Goal: Find specific page/section: Find specific page/section

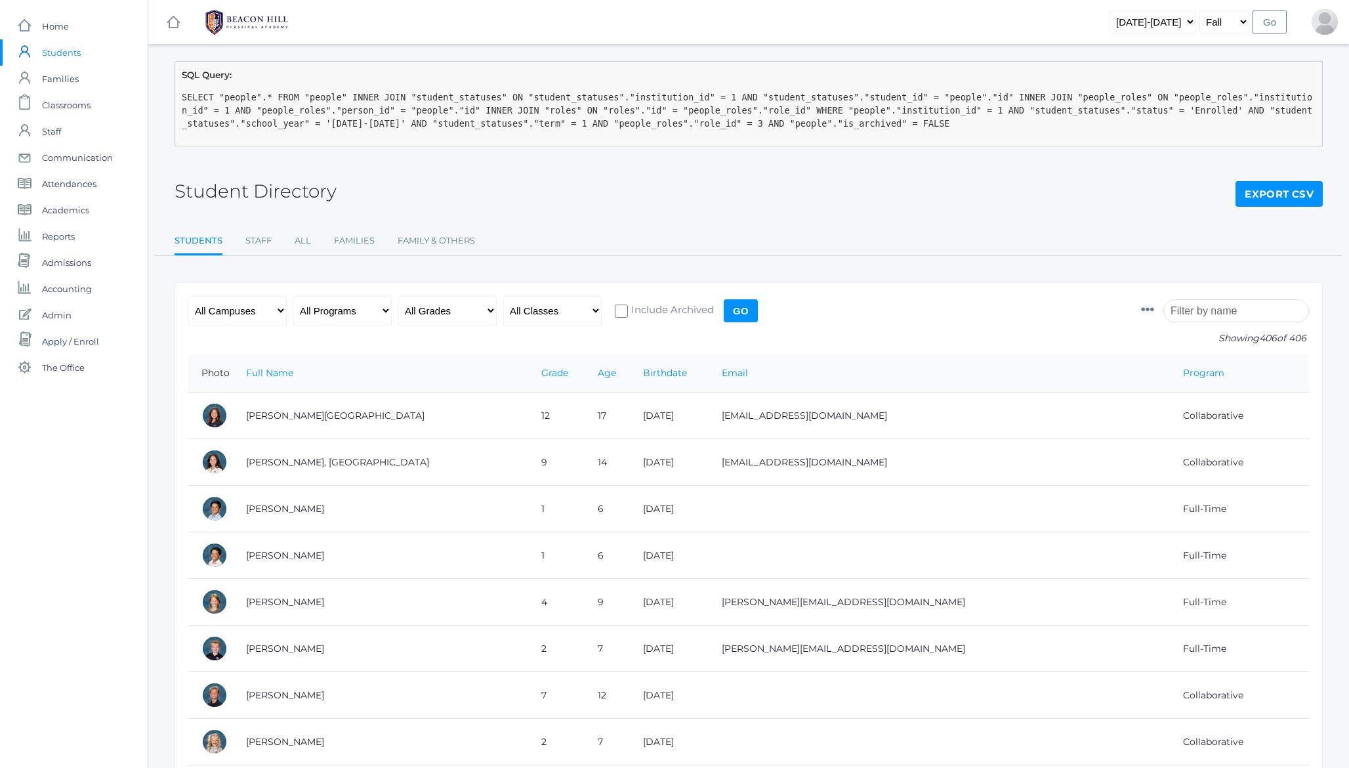
click at [358, 125] on pre "SELECT "people".* FROM "people" INNER JOIN "student_statuses" ON "student_statu…" at bounding box center [749, 111] width 1134 height 40
click at [209, 188] on h2 "Student Directory" at bounding box center [256, 191] width 162 height 20
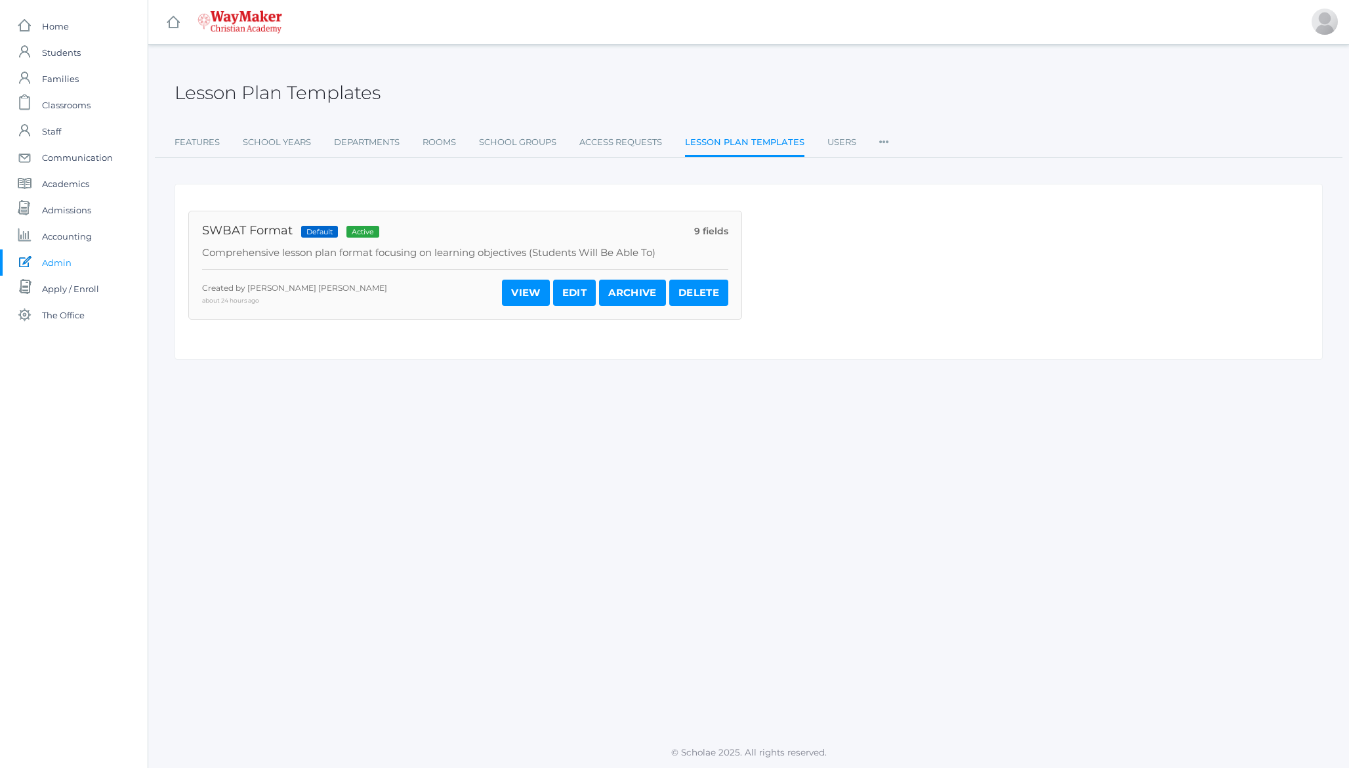
click at [883, 143] on icon at bounding box center [884, 138] width 10 height 18
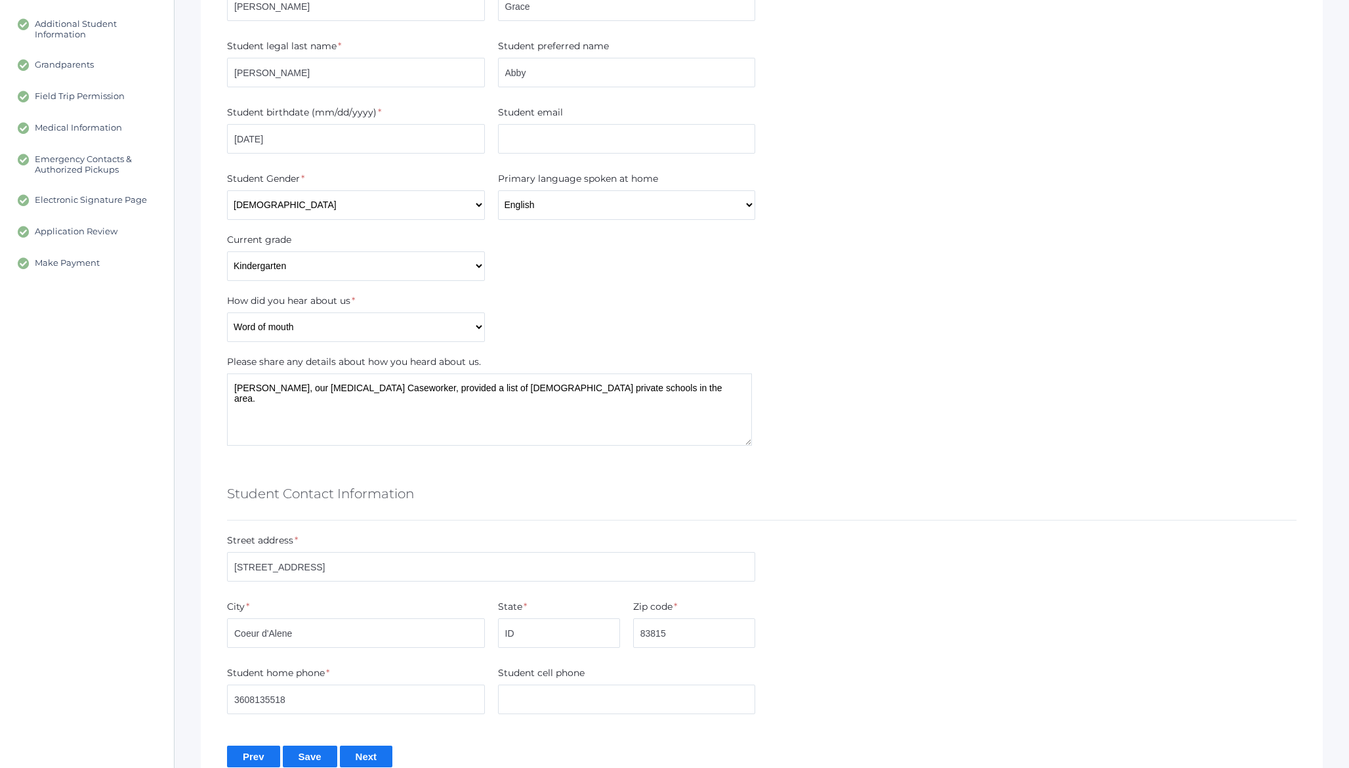
scroll to position [333, 0]
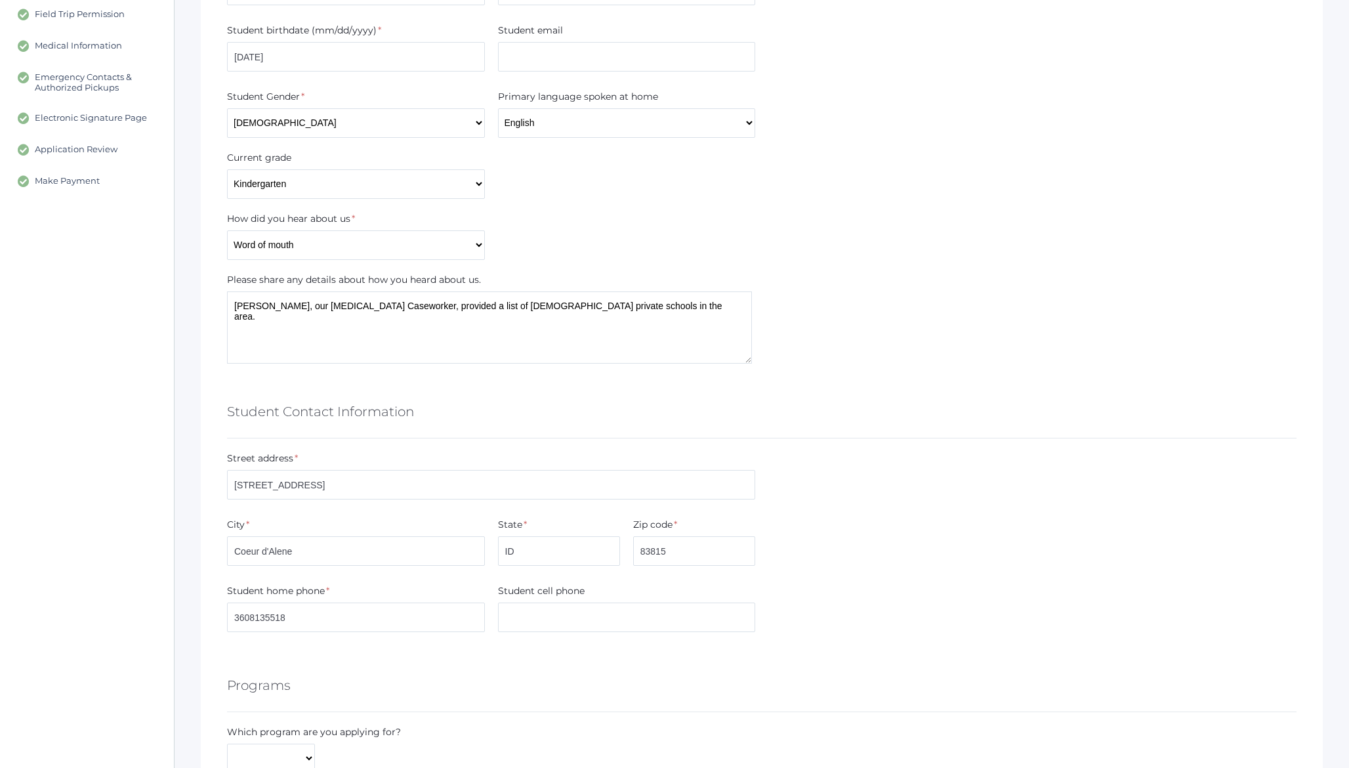
scroll to position [469, 0]
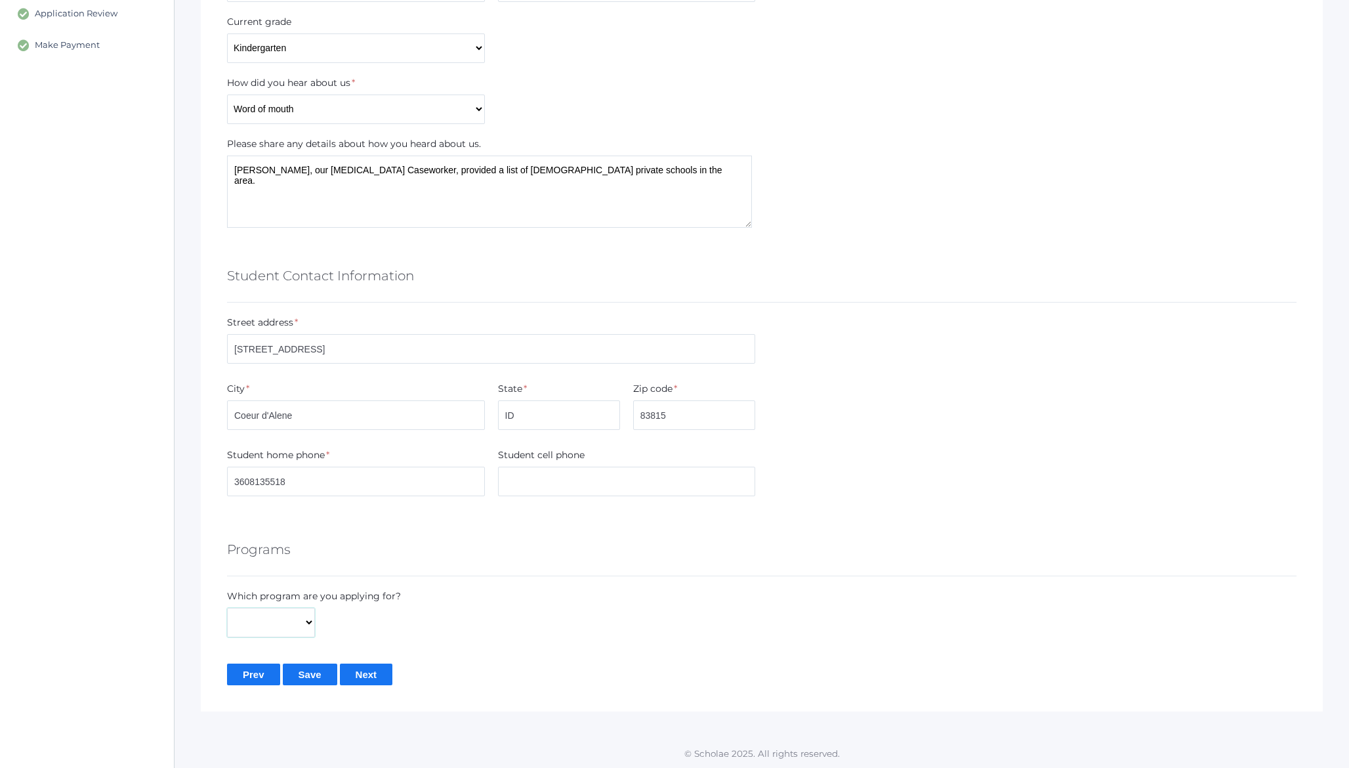
click at [286, 633] on select at bounding box center [271, 623] width 88 height 30
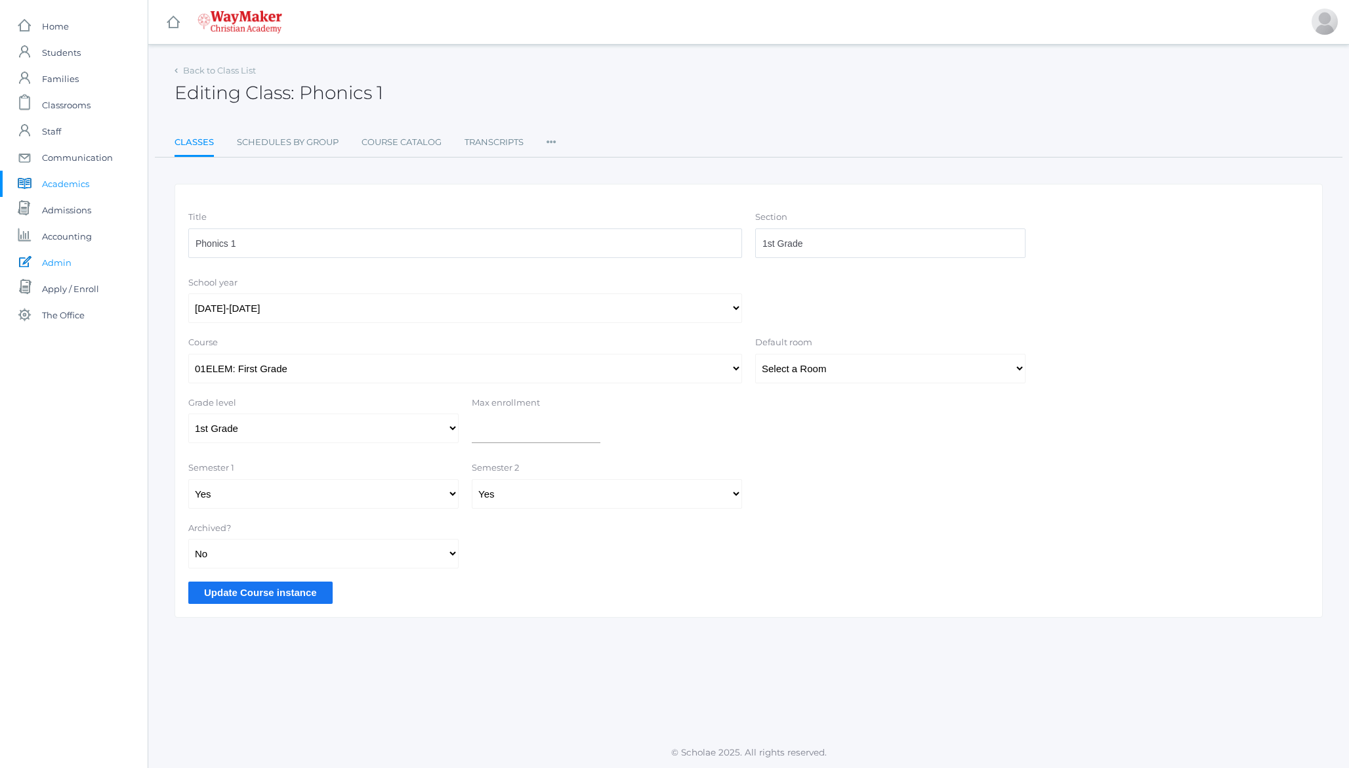
click at [56, 260] on span "Admin" at bounding box center [57, 262] width 30 height 26
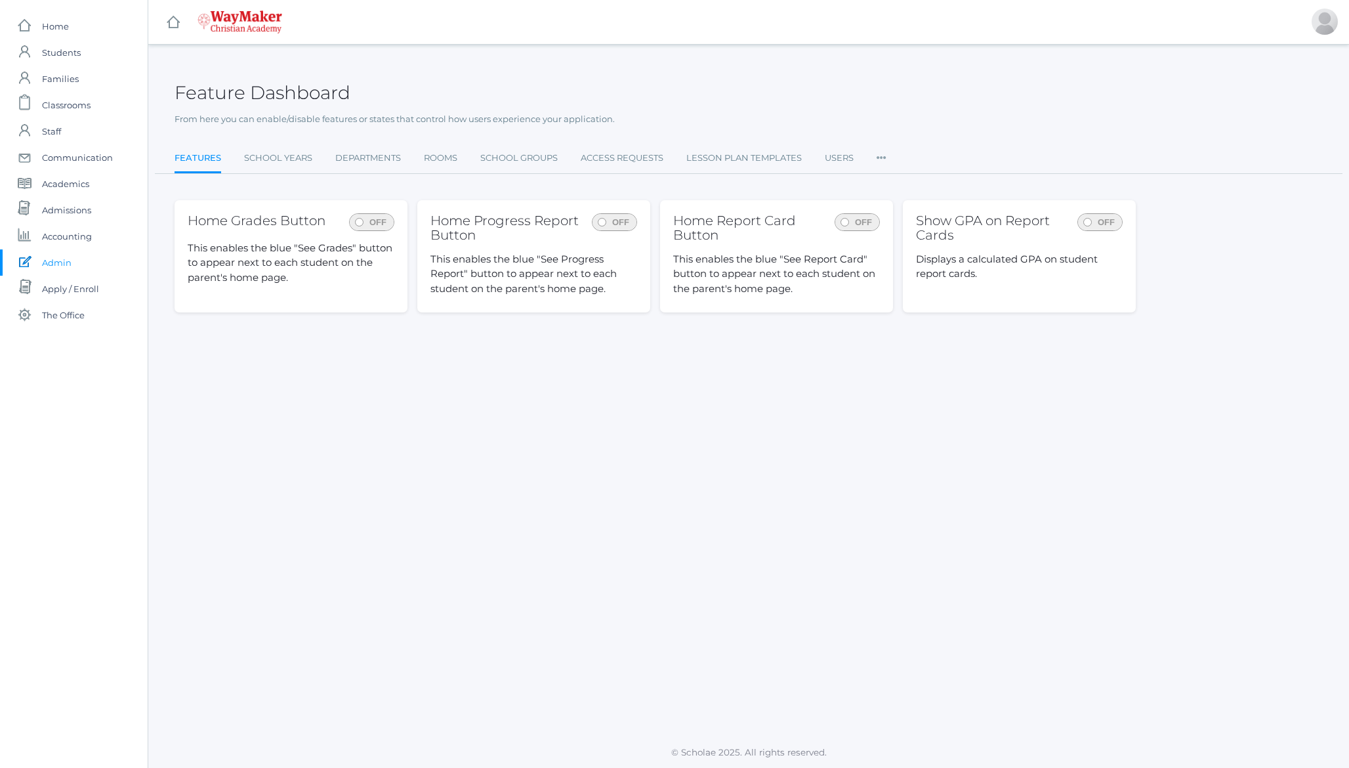
click at [887, 156] on icon at bounding box center [882, 154] width 10 height 18
click at [891, 134] on div "Feature Dashboard From here you can enable/disable features or states that cont…" at bounding box center [749, 117] width 1149 height 113
click at [771, 394] on div "Feature Dashboard From here you can enable/disable features or states that cont…" at bounding box center [748, 391] width 1201 height 660
click at [421, 426] on div "Feature Dashboard From here you can enable/disable features or states that cont…" at bounding box center [748, 391] width 1201 height 660
click at [885, 159] on icon at bounding box center [882, 154] width 10 height 18
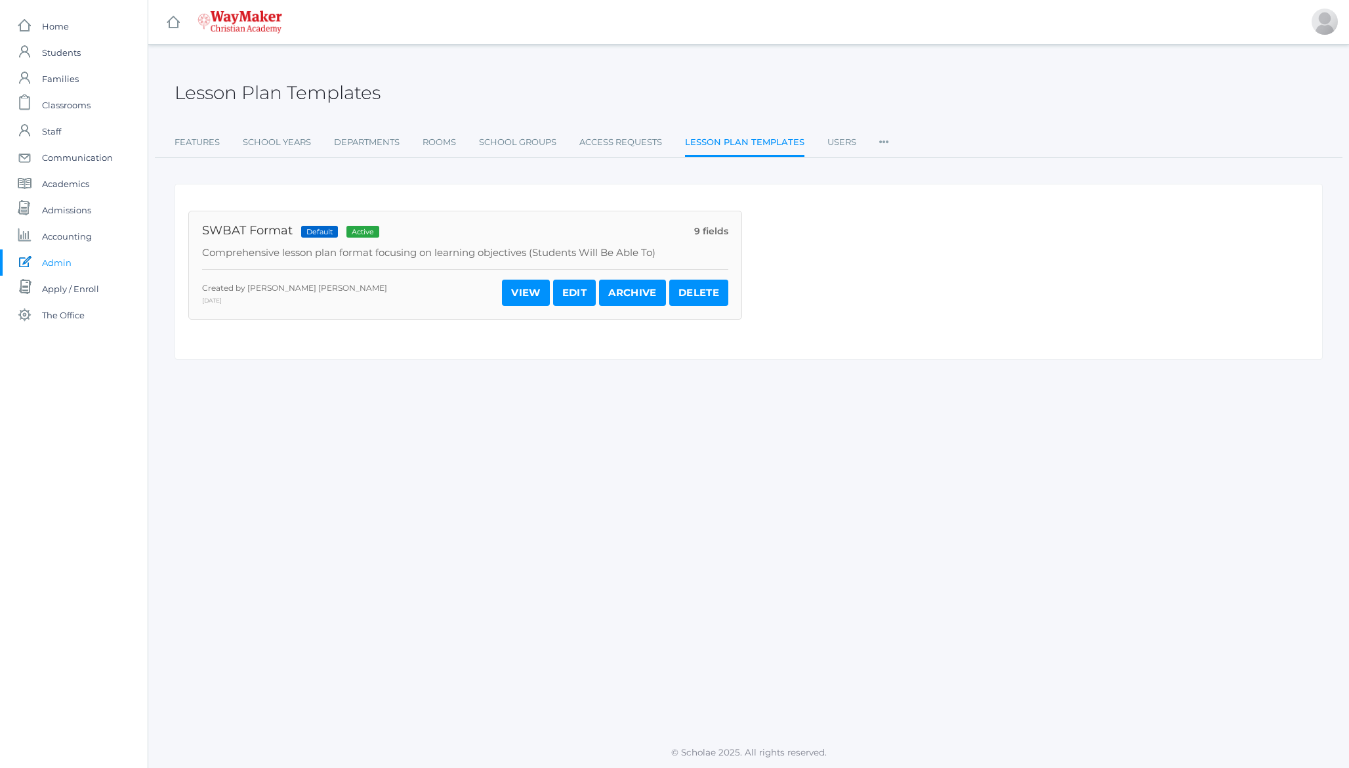
click at [883, 141] on icon at bounding box center [884, 138] width 10 height 18
click at [952, 402] on link "Enrollment Programs" at bounding box center [950, 403] width 115 height 26
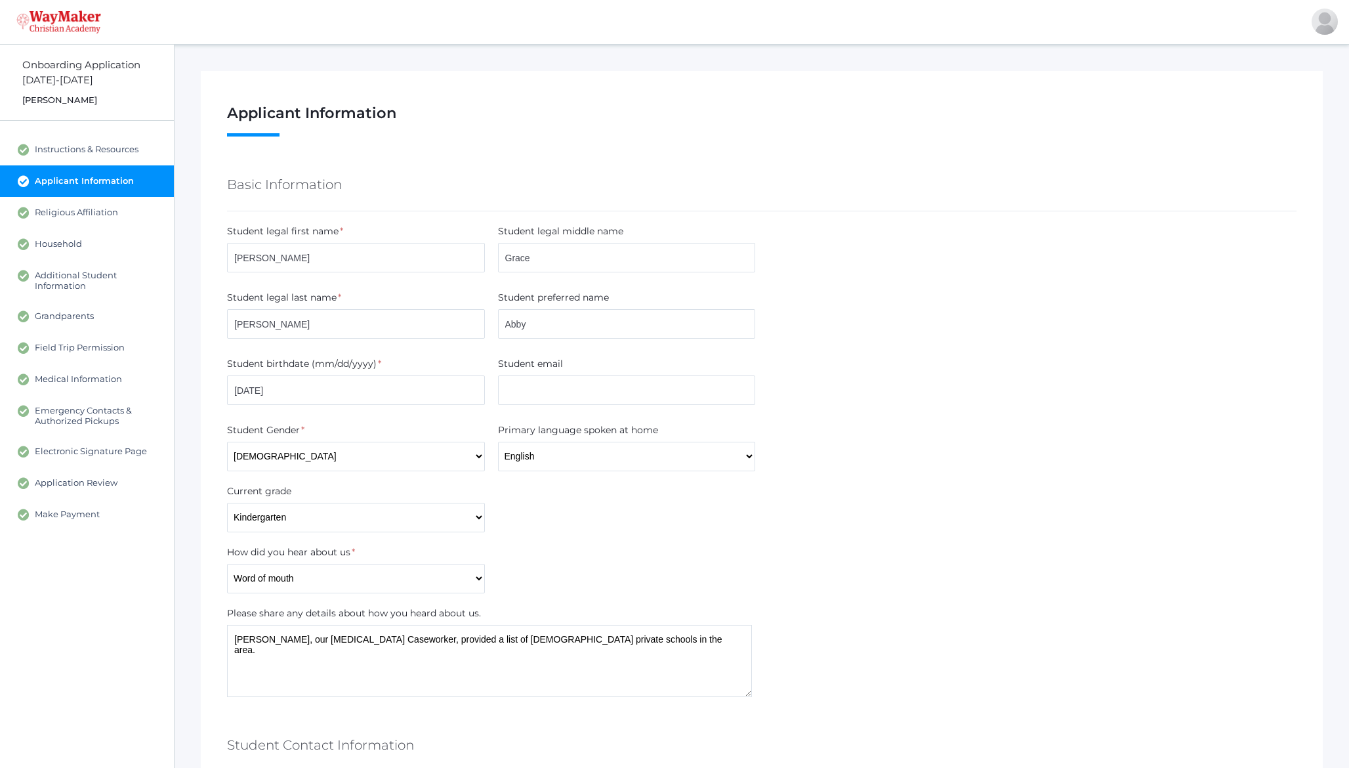
scroll to position [469, 0]
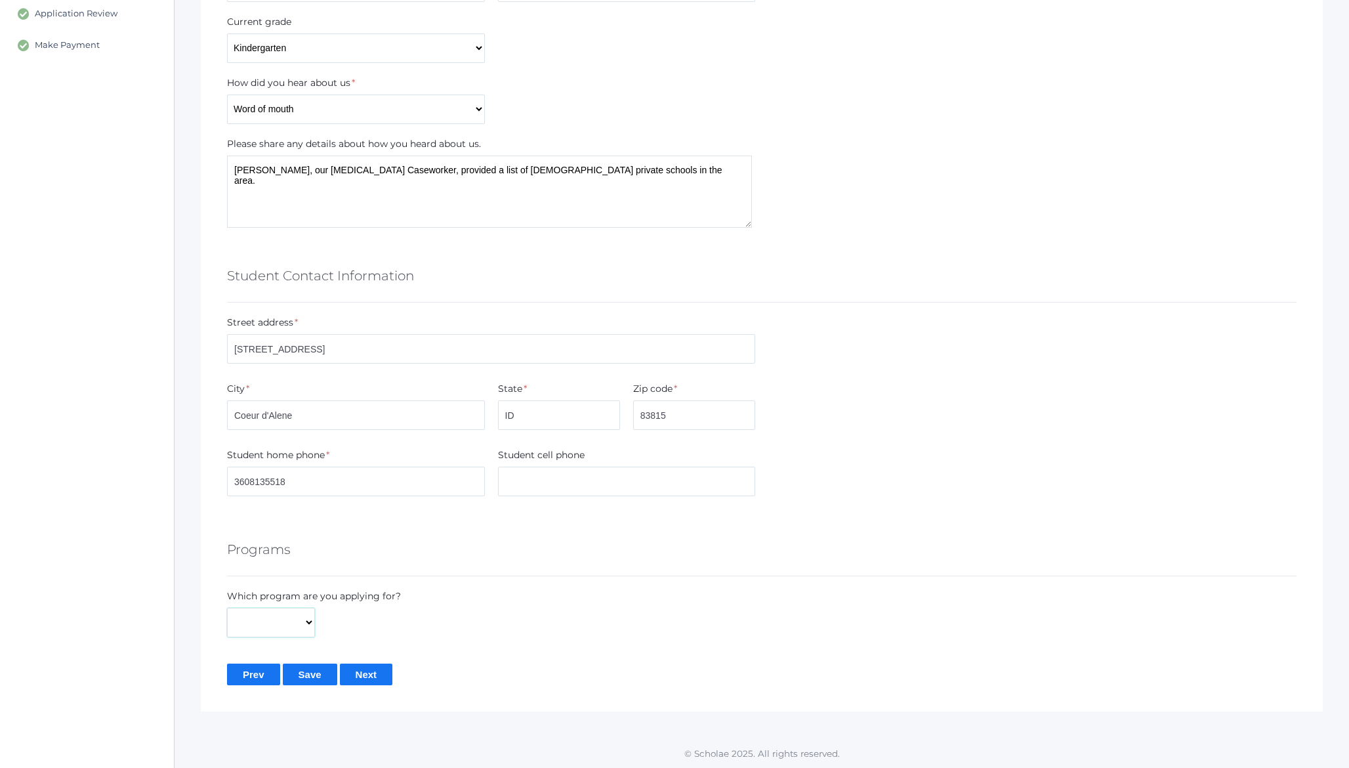
click at [286, 618] on select "Full-Time Collaborative" at bounding box center [271, 623] width 88 height 30
click at [257, 551] on h5 "Programs" at bounding box center [259, 549] width 64 height 22
click at [274, 551] on h5 "Programs" at bounding box center [259, 549] width 64 height 22
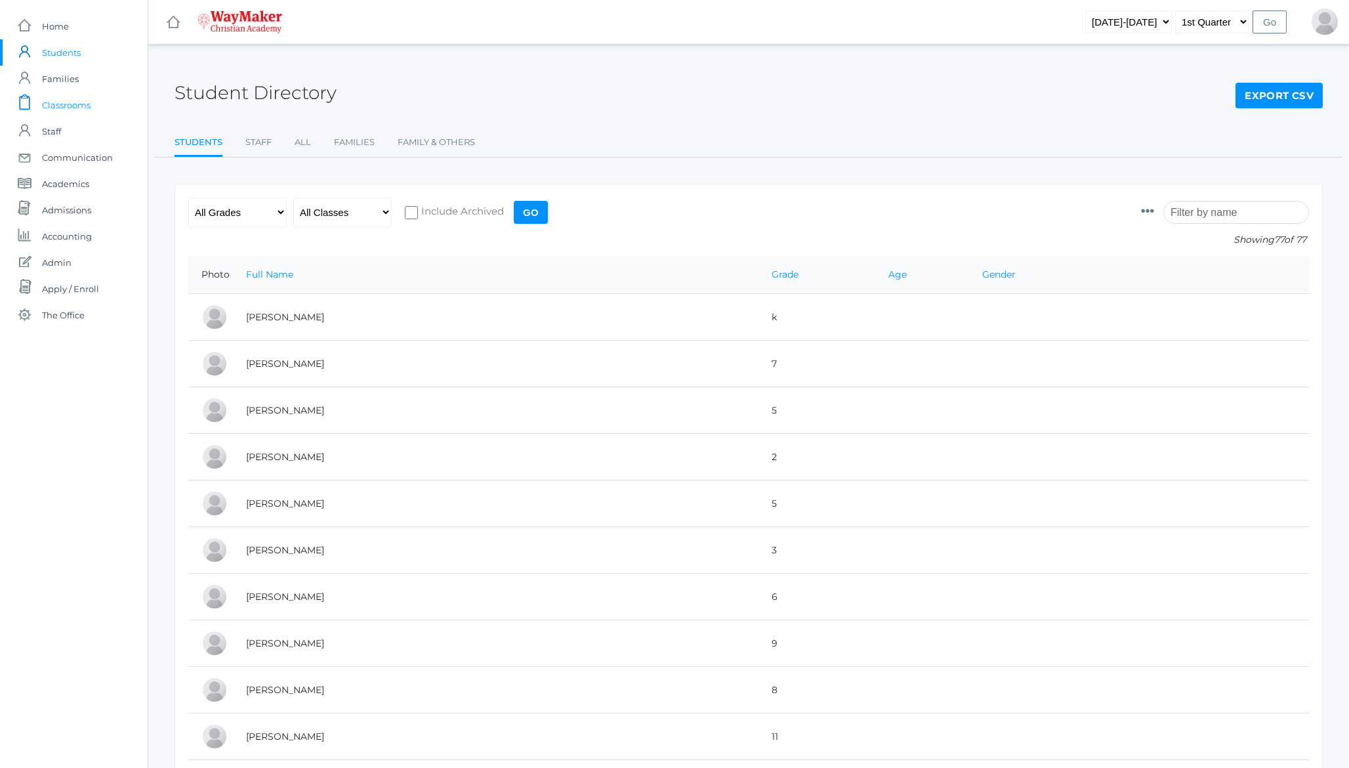
click at [77, 111] on span "Classrooms" at bounding box center [66, 105] width 49 height 26
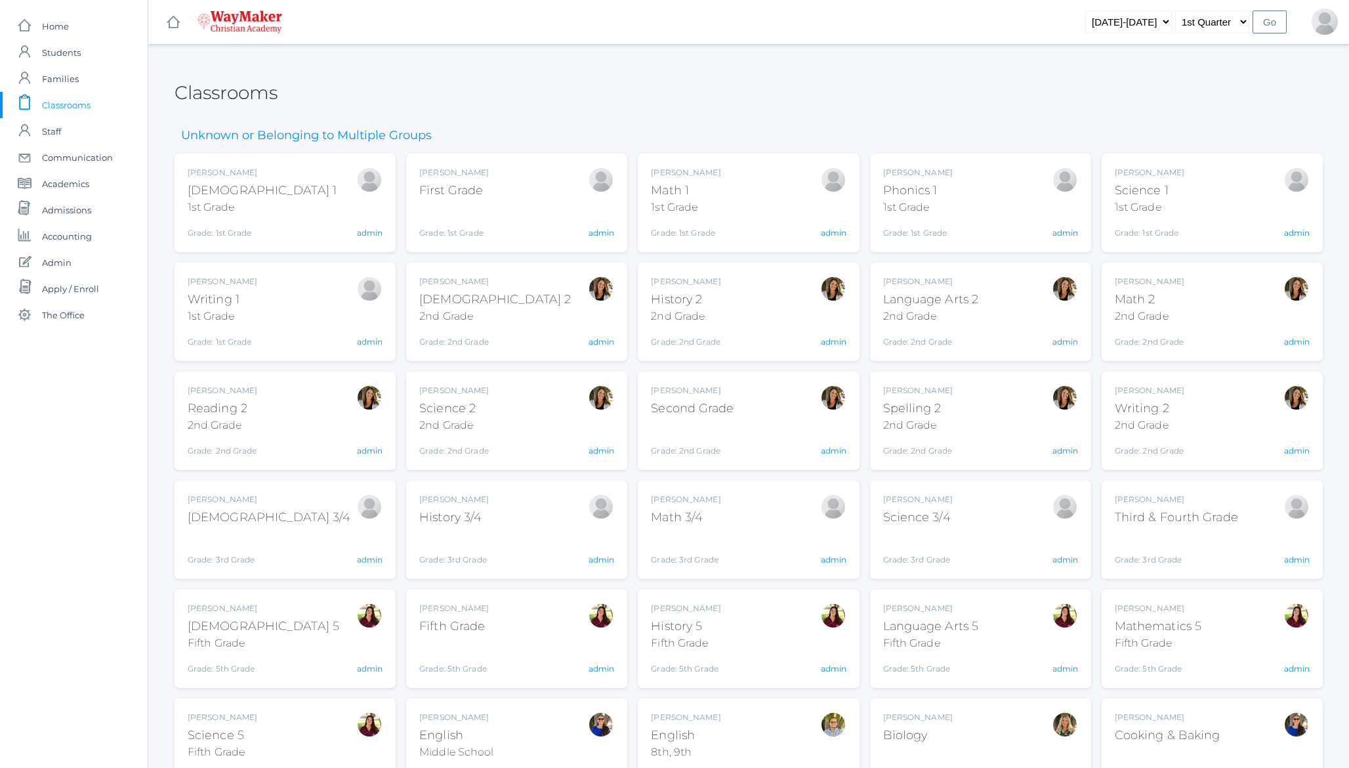
click at [290, 206] on div "[PERSON_NAME][DEMOGRAPHIC_DATA] 1 1st Grade Grade: 1st Grade 01ELEM admin" at bounding box center [285, 203] width 195 height 72
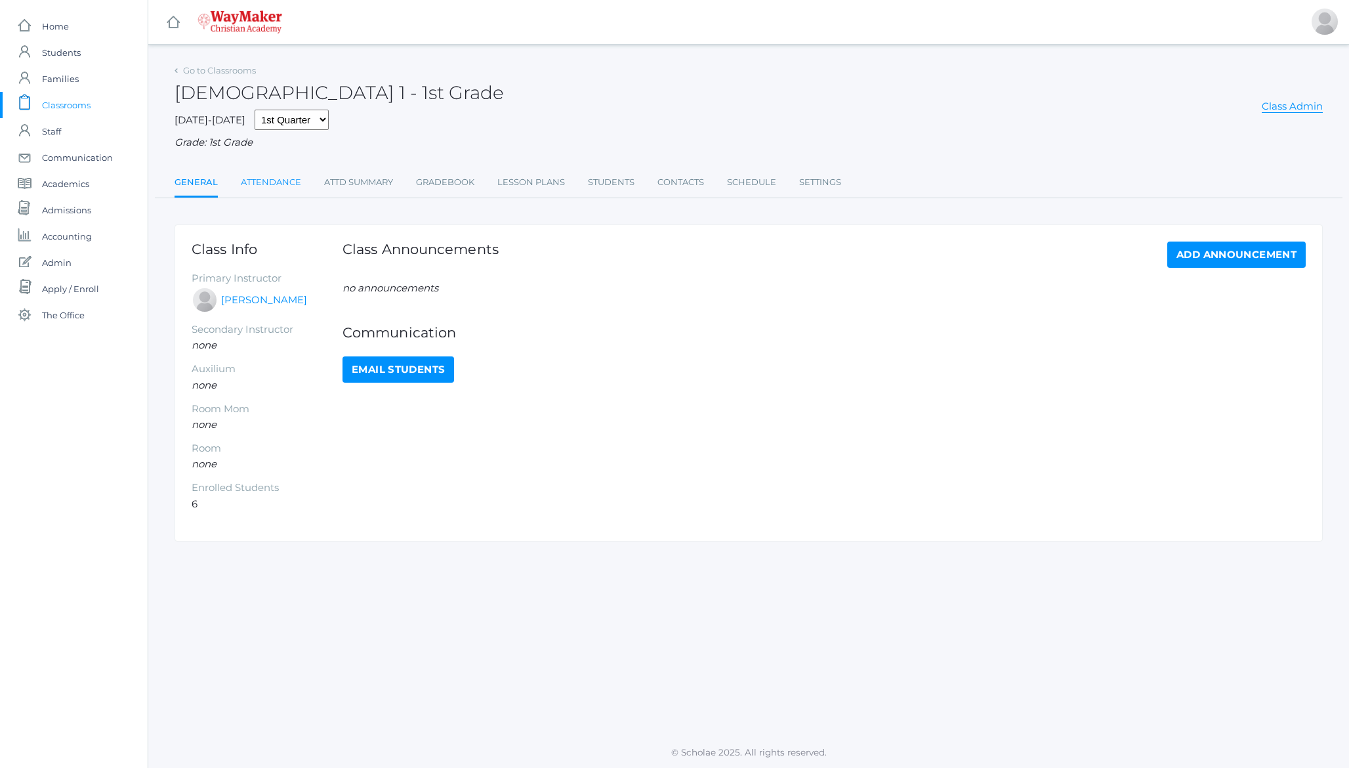
click at [276, 188] on link "Attendance" at bounding box center [271, 182] width 60 height 26
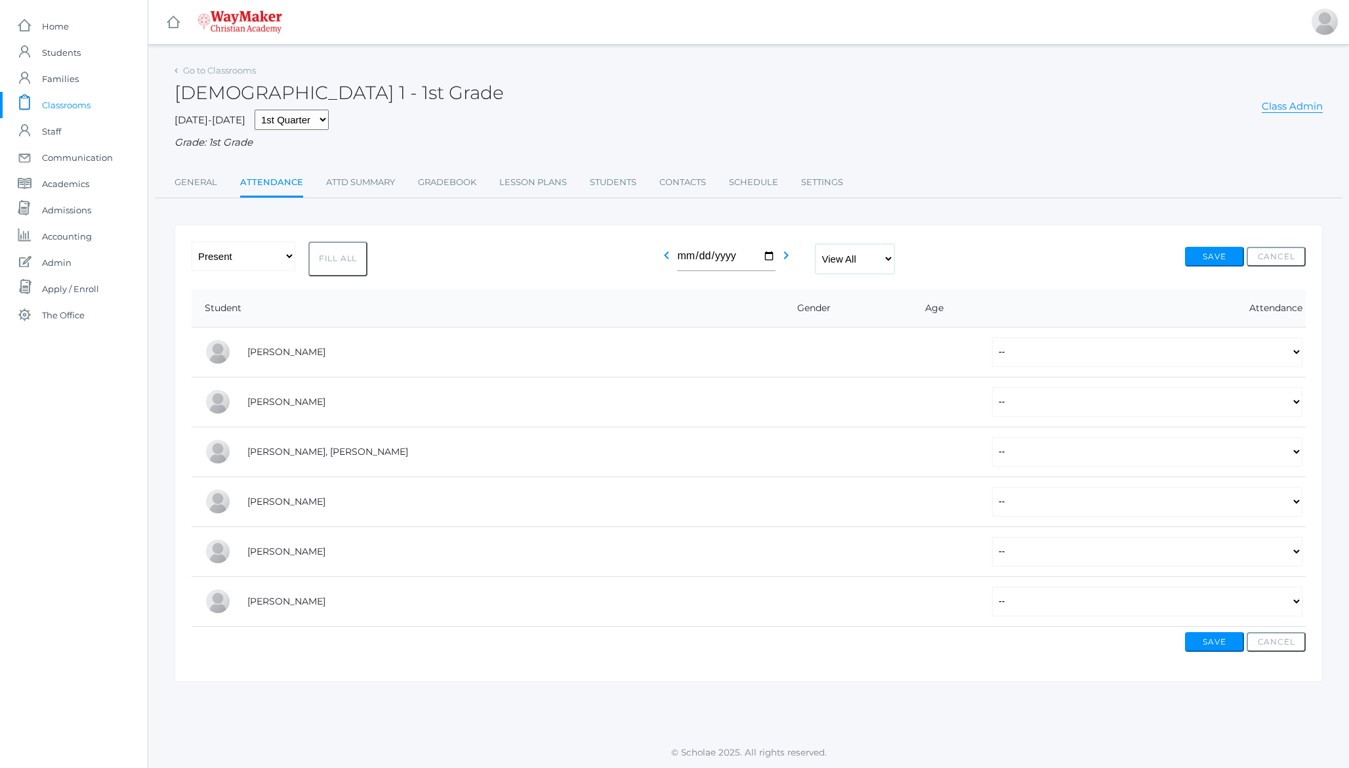
click at [866, 259] on select "View All Full-Time Collaborative" at bounding box center [855, 259] width 79 height 30
click at [868, 263] on select "View All Full-Time Collaborative" at bounding box center [855, 259] width 79 height 30
click at [816, 244] on select "View All Full-Time Collaborative" at bounding box center [855, 259] width 79 height 30
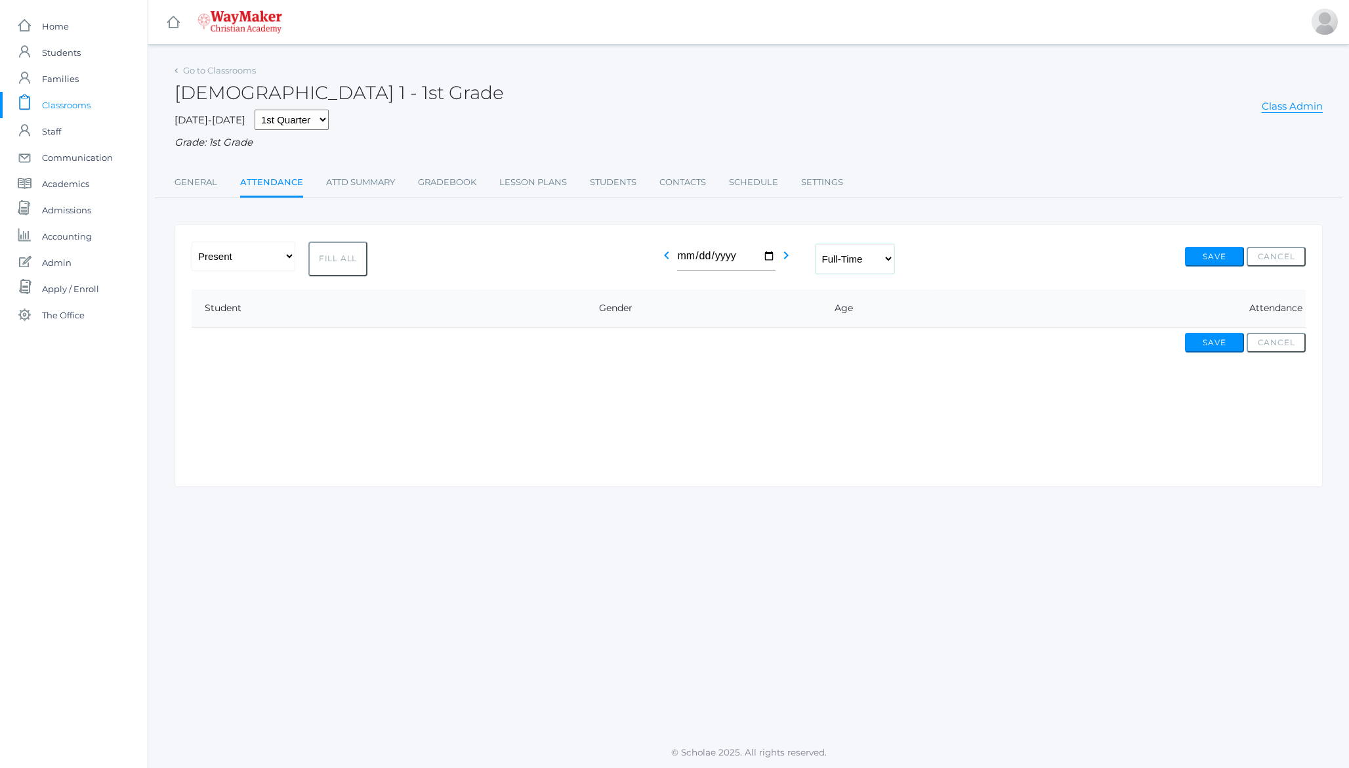
click at [854, 261] on select "View All Full-Time Collaborative" at bounding box center [855, 259] width 79 height 30
click at [816, 244] on select "View All Full-Time Collaborative" at bounding box center [855, 259] width 79 height 30
click at [851, 259] on select "View All Full-Time Collaborative" at bounding box center [855, 259] width 79 height 30
select select "all"
click at [816, 244] on select "View All Full-Time Collaborative" at bounding box center [855, 259] width 79 height 30
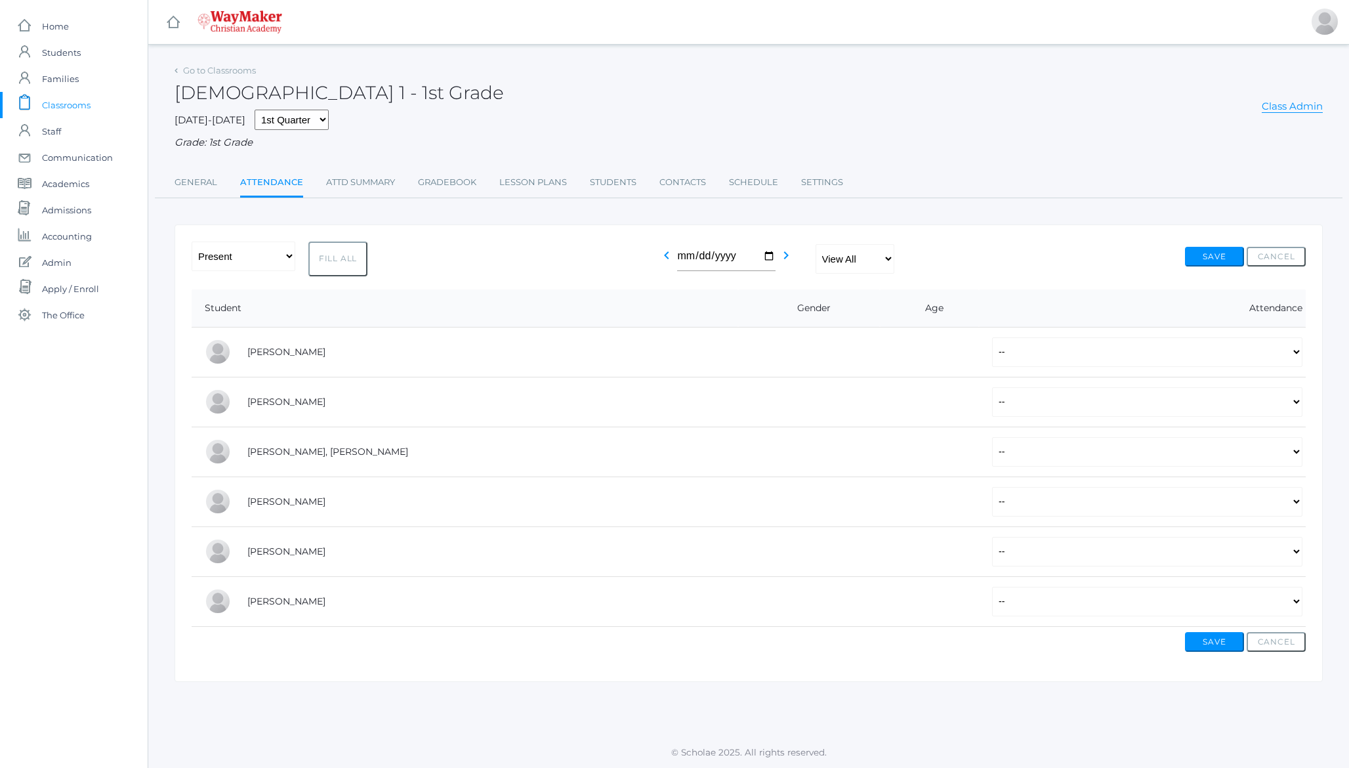
click at [444, 263] on div "-- Present Tardy Excused Tardy Unexcused Absent Excused Absent Unexcused Fill A…" at bounding box center [749, 259] width 1114 height 35
click at [193, 92] on h2 "Bible 1 - 1st Grade" at bounding box center [339, 93] width 329 height 20
click at [221, 92] on h2 "Bible 1 - 1st Grade" at bounding box center [339, 93] width 329 height 20
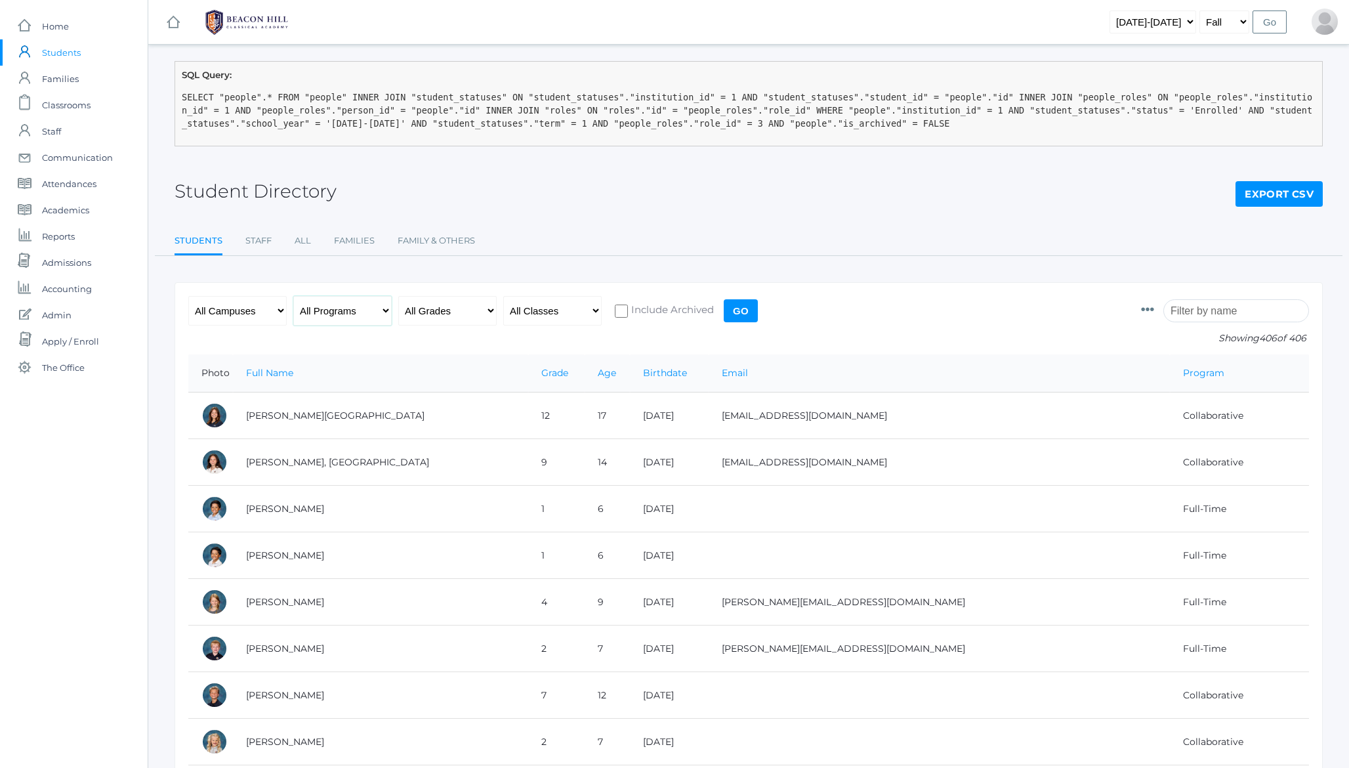
click at [345, 298] on select "All Programs Full-Time Collaborative 4-Day Affiliate" at bounding box center [342, 311] width 98 height 30
select select "Full-Time"
click at [293, 296] on select "All Programs Full-Time Collaborative 4-Day Affiliate" at bounding box center [342, 311] width 98 height 30
click at [735, 318] on input "Go" at bounding box center [741, 310] width 34 height 23
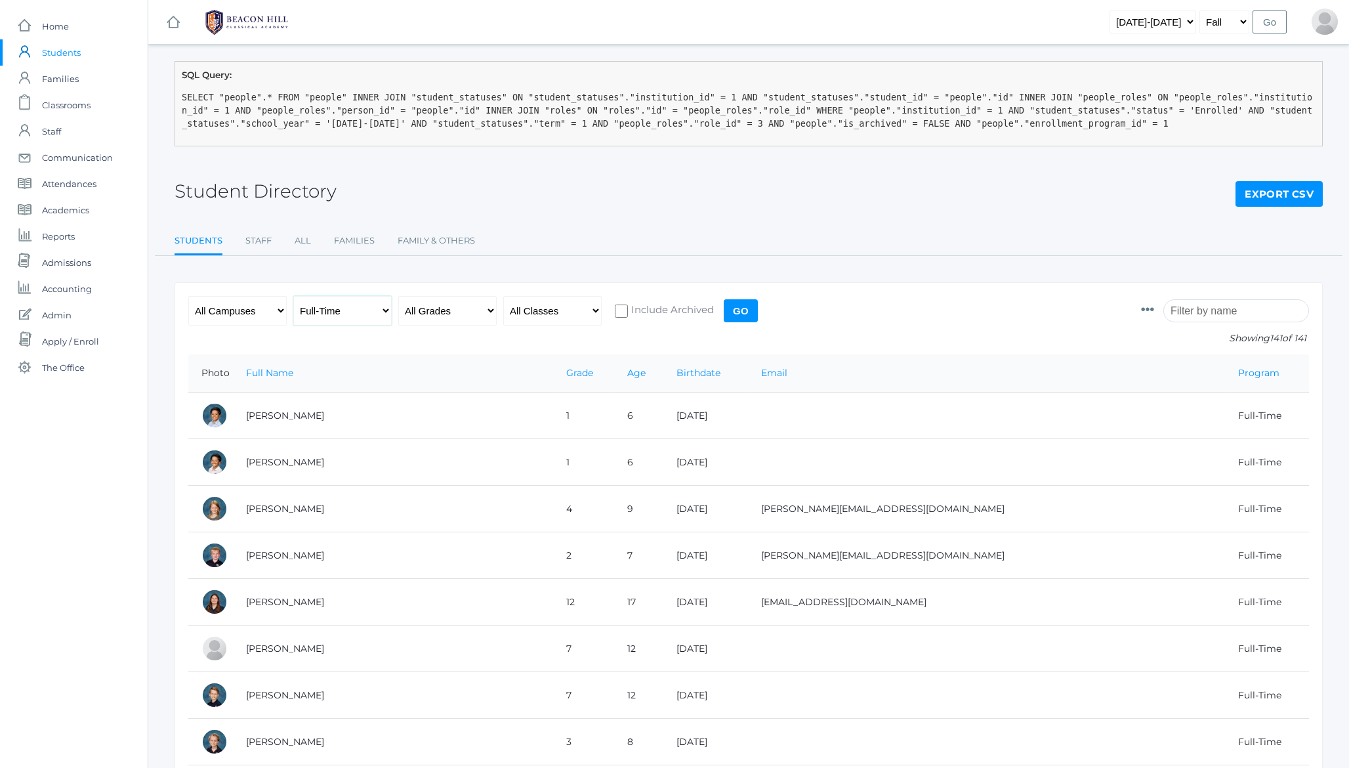
click at [316, 311] on select "All Programs Full-Time Collaborative 4-Day Affiliate" at bounding box center [342, 311] width 98 height 30
select select "any"
click at [293, 296] on select "All Programs Full-Time Collaborative 4-Day Affiliate" at bounding box center [342, 311] width 98 height 30
click at [742, 308] on input "Go" at bounding box center [741, 310] width 34 height 23
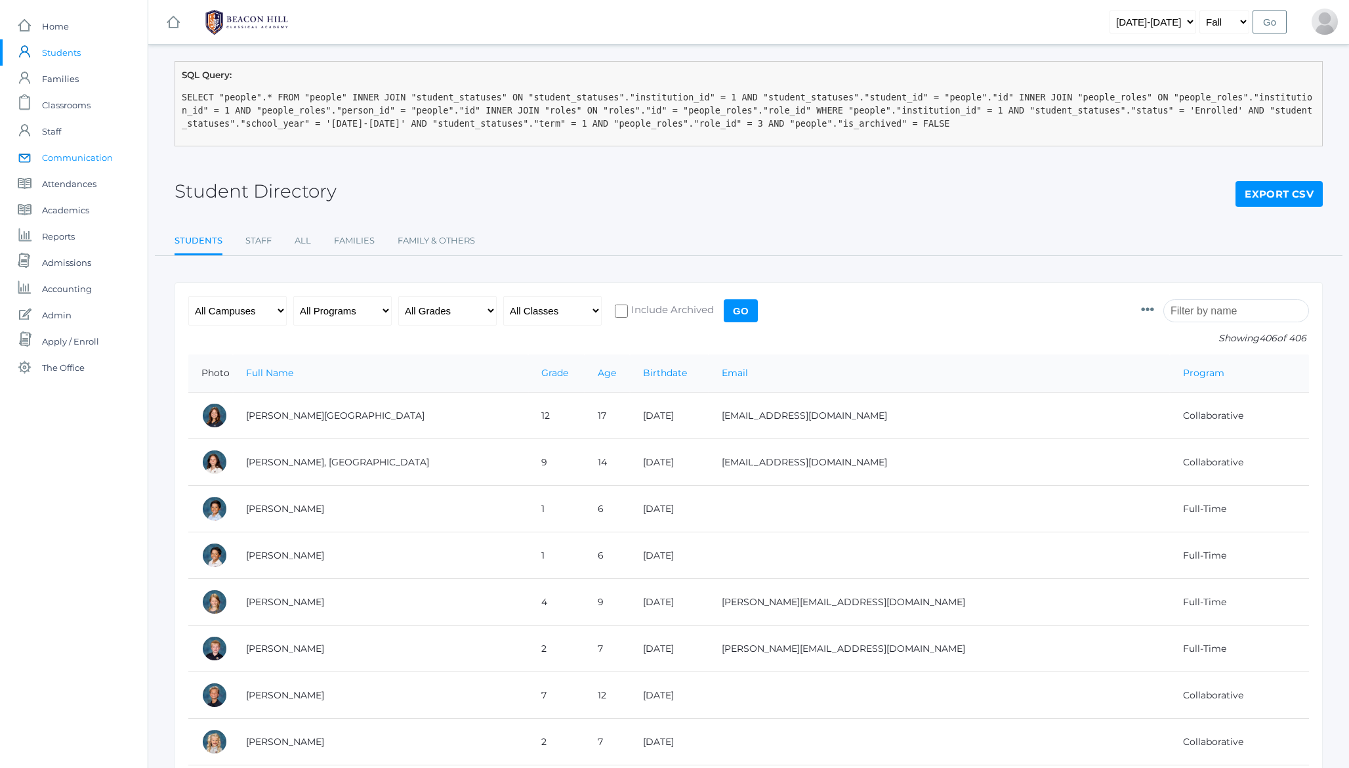
click at [79, 157] on span "Communication" at bounding box center [77, 157] width 71 height 26
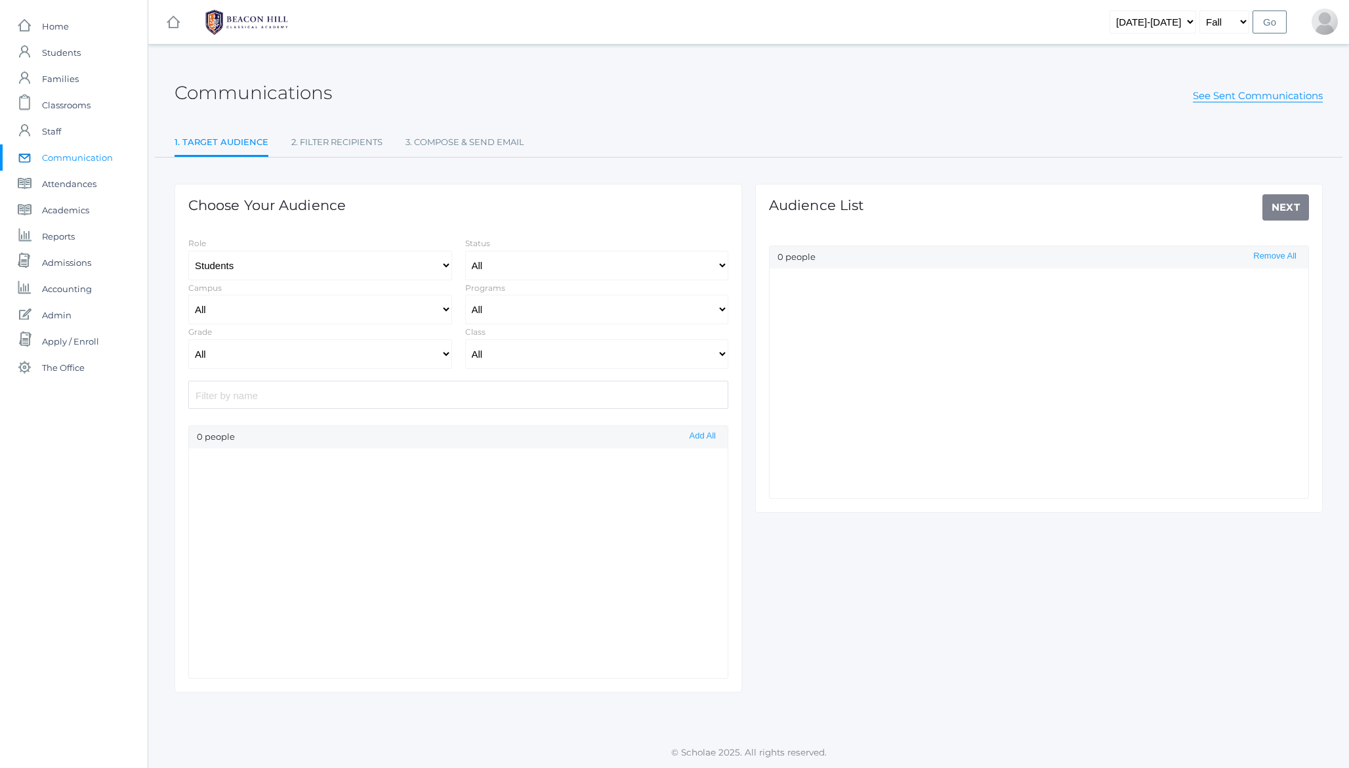
select select "Enrolled"
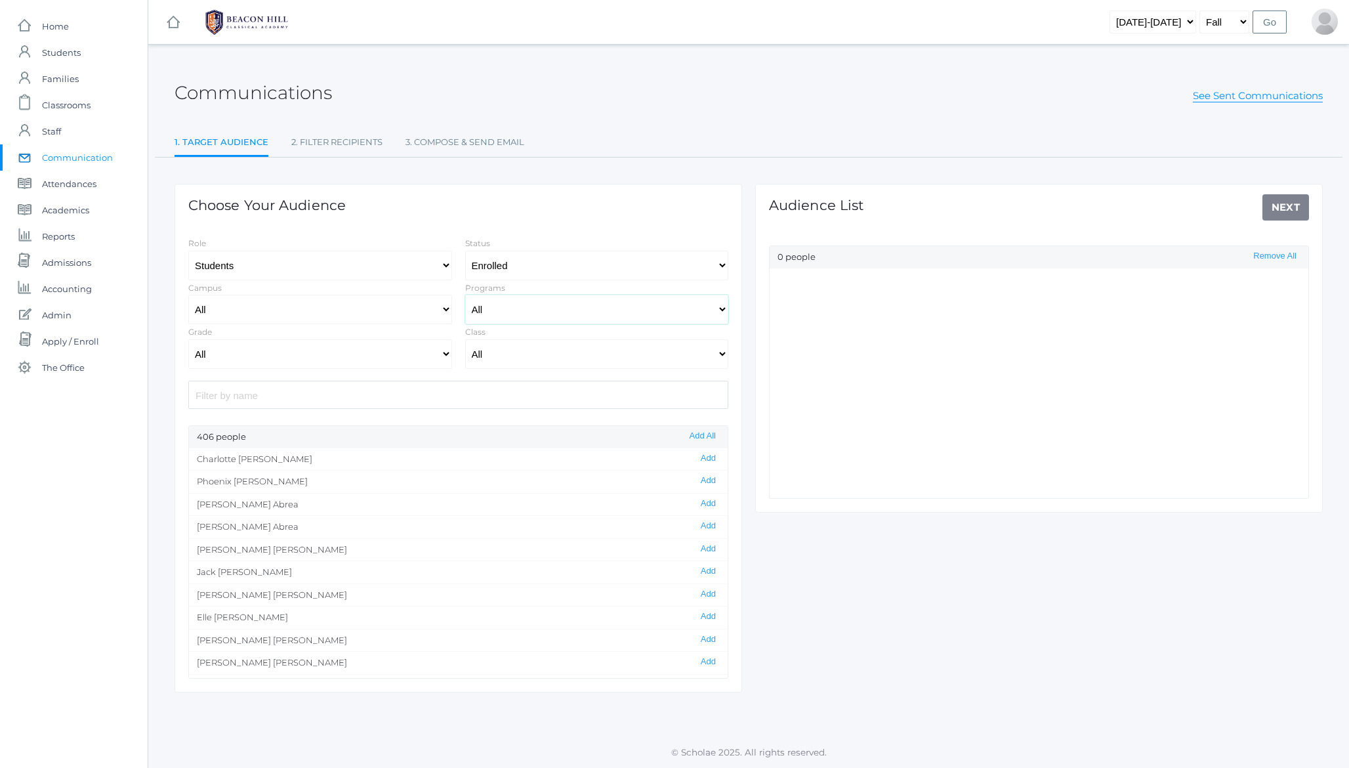
click at [501, 310] on select "All Full-Time 4-Day Collaborative Collaborative" at bounding box center [597, 310] width 264 height 30
select select "Full-Time"
click at [465, 295] on select "All Full-Time 4-Day Collaborative Collaborative" at bounding box center [597, 310] width 264 height 30
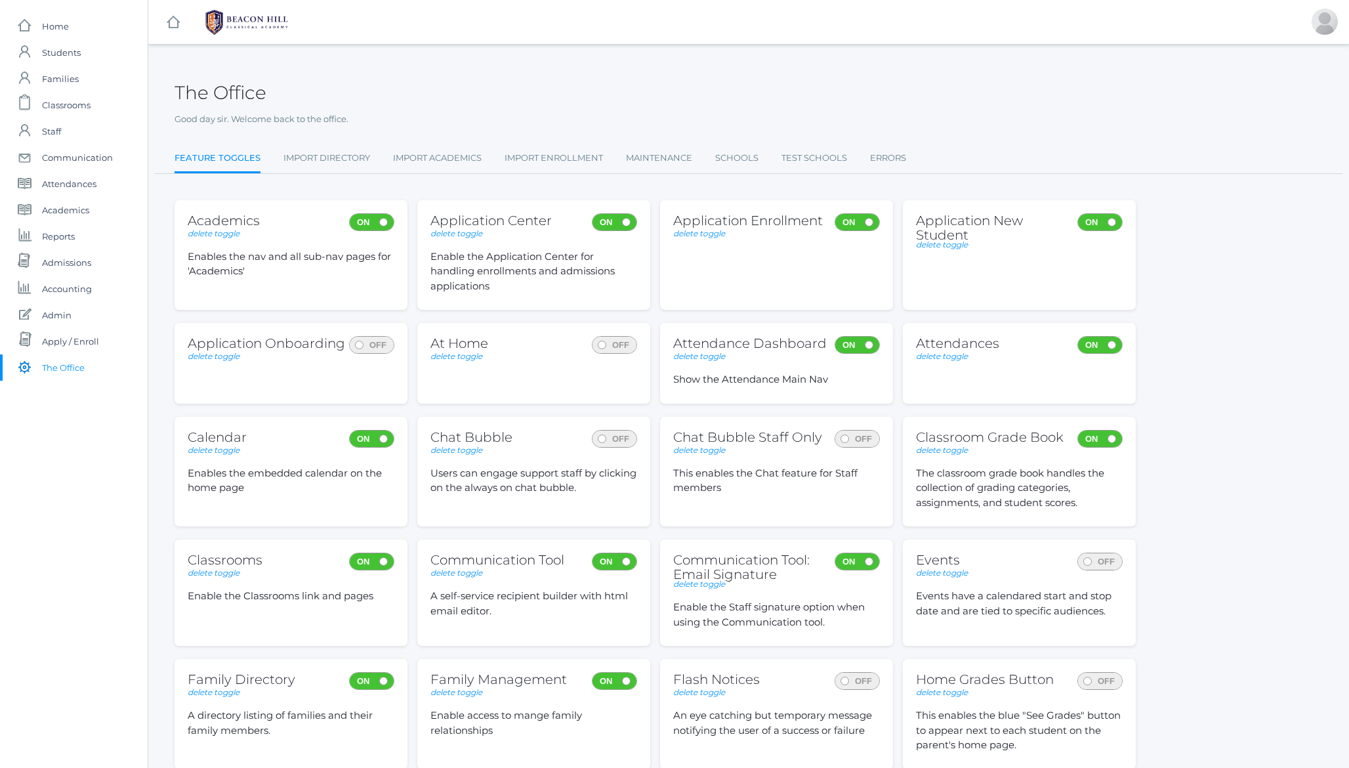
click at [238, 91] on h2 "The Office" at bounding box center [221, 93] width 92 height 20
click at [184, 93] on h2 "The Office" at bounding box center [221, 93] width 92 height 20
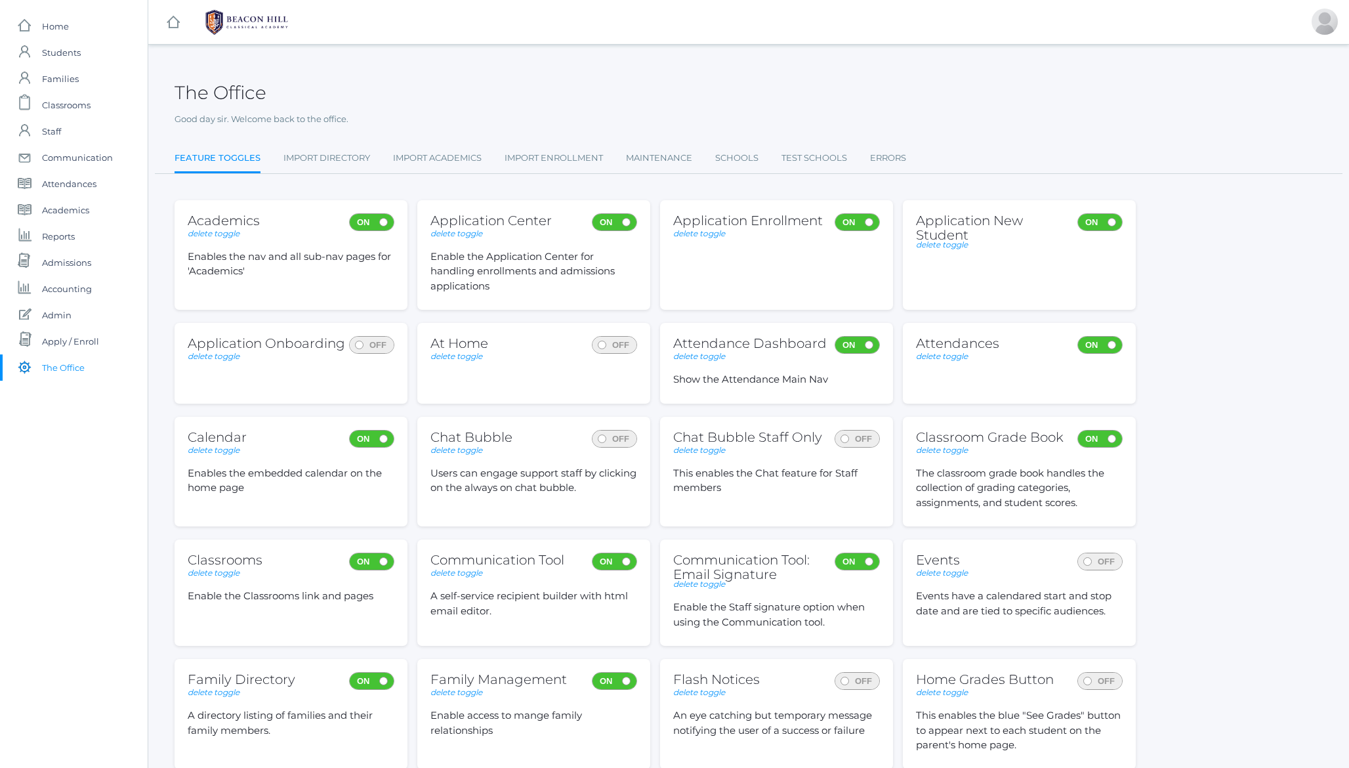
click at [184, 93] on h2 "The Office" at bounding box center [221, 93] width 92 height 20
click at [228, 93] on h2 "The Office" at bounding box center [221, 93] width 92 height 20
